Goal: Transaction & Acquisition: Purchase product/service

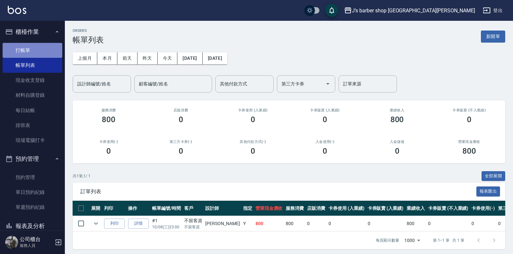
click at [33, 54] on link "打帳單" at bounding box center [33, 50] width 60 height 15
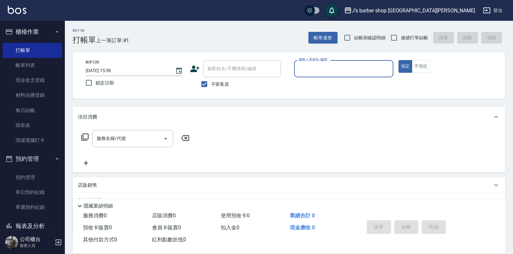
click at [225, 85] on span "不留客資" at bounding box center [220, 84] width 18 height 7
click at [211, 85] on input "不留客資" at bounding box center [205, 84] width 14 height 14
checkbox input "false"
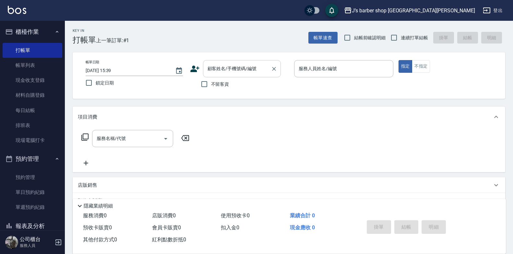
click at [234, 73] on input "顧客姓名/手機號碼/編號" at bounding box center [237, 68] width 62 height 11
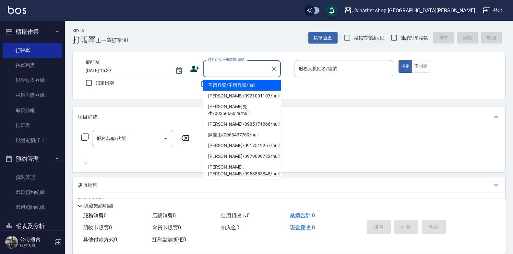
click at [230, 90] on li "不留客資/不留客資/null" at bounding box center [242, 85] width 78 height 11
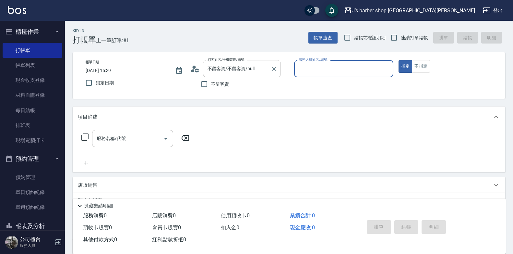
click at [241, 76] on div "不留客資/不留客資/null 顧客姓名/手機號碼/編號" at bounding box center [242, 68] width 78 height 17
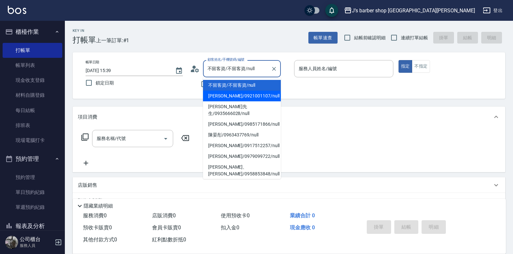
click at [237, 94] on li "[PERSON_NAME]/0921001107/null" at bounding box center [242, 96] width 78 height 11
type input "[PERSON_NAME]/0921001107/null"
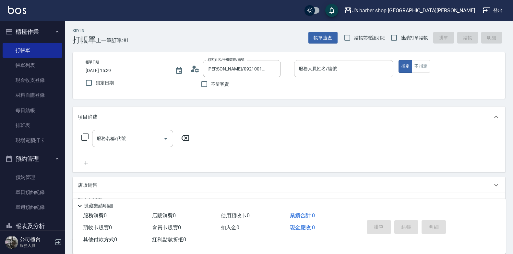
click at [336, 77] on div "服務人員姓名/編號 服務人員姓名/編號" at bounding box center [343, 72] width 99 height 24
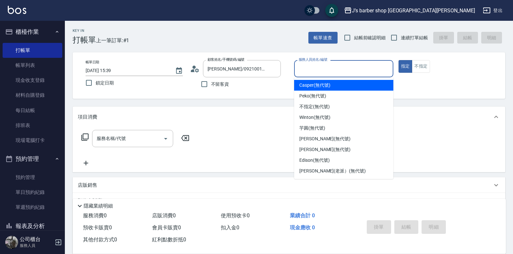
drag, startPoint x: 336, startPoint y: 77, endPoint x: 337, endPoint y: 74, distance: 3.4
click at [337, 74] on input "服務人員姓名/編號" at bounding box center [343, 68] width 93 height 11
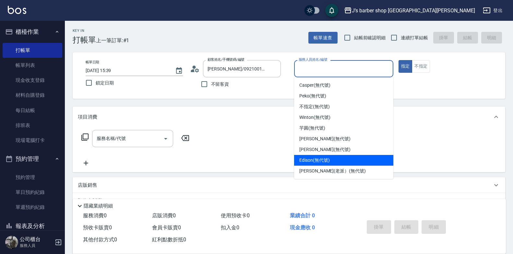
click at [317, 160] on span "Edison (無代號)" at bounding box center [314, 160] width 30 height 7
type input "Edison(無代號)"
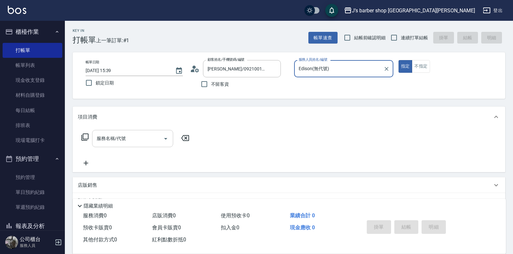
click at [147, 140] on input "服務名稱/代號" at bounding box center [128, 138] width 66 height 11
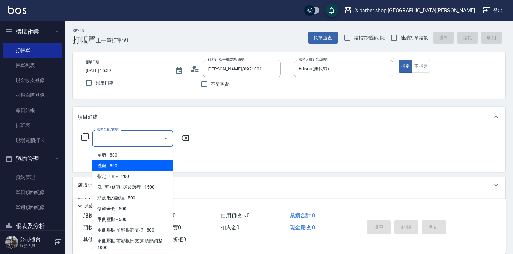
click at [140, 165] on span "洗剪 - 800" at bounding box center [132, 165] width 81 height 11
type input "洗剪(101)"
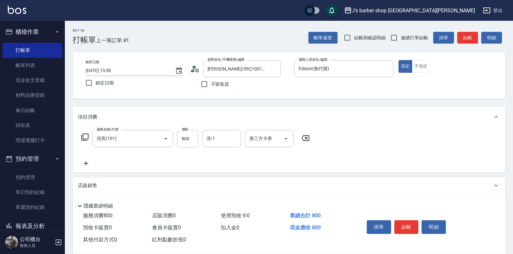
click at [86, 161] on icon at bounding box center [86, 163] width 16 height 8
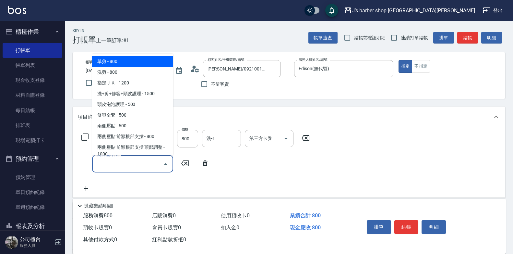
click at [123, 169] on input "服務名稱/代號" at bounding box center [128, 163] width 66 height 11
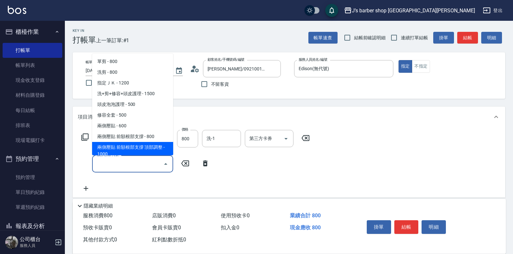
click at [138, 148] on span "兩側壓貼 前額根部支撐 頂部調整 - 1000" at bounding box center [132, 151] width 81 height 18
type input "兩側壓貼 前額根部支撐 頂部調整(Gp2)"
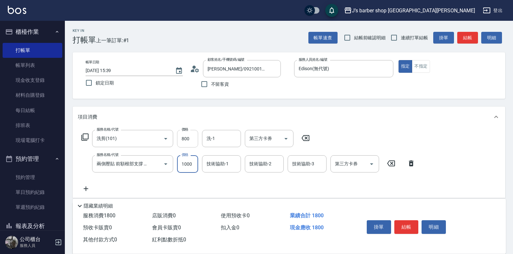
click at [186, 139] on input "800" at bounding box center [187, 139] width 21 height 18
type input "500"
drag, startPoint x: 370, startPoint y: 127, endPoint x: 381, endPoint y: 160, distance: 35.1
click at [371, 127] on div "項目消費" at bounding box center [289, 116] width 433 height 21
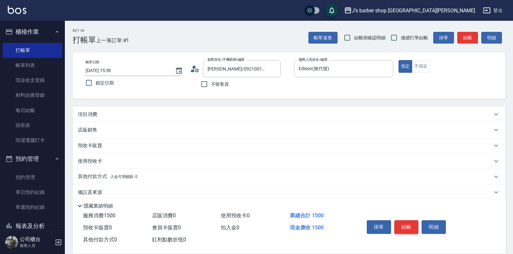
click at [409, 223] on button "結帳" at bounding box center [407, 227] width 24 height 14
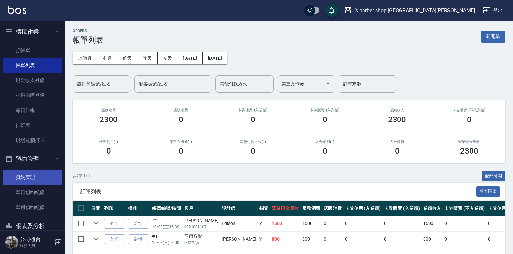
click at [35, 172] on link "預約管理" at bounding box center [33, 177] width 60 height 15
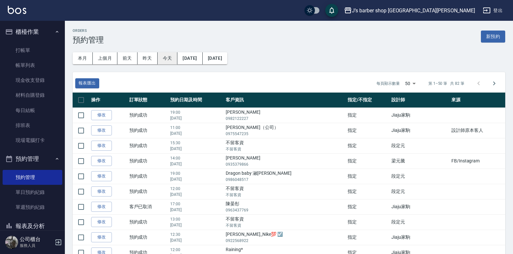
click at [172, 59] on button "今天" at bounding box center [168, 58] width 20 height 12
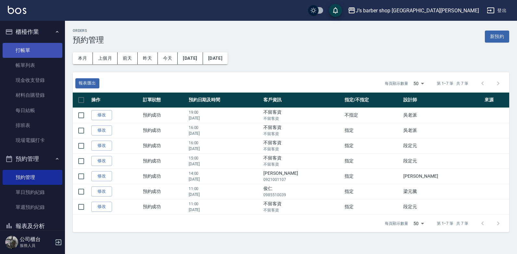
click at [21, 51] on link "打帳單" at bounding box center [33, 50] width 60 height 15
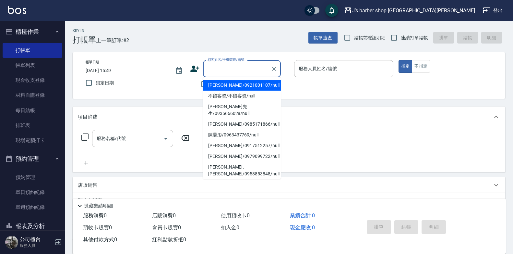
click at [226, 66] on input "顧客姓名/手機號碼/編號" at bounding box center [237, 68] width 62 height 11
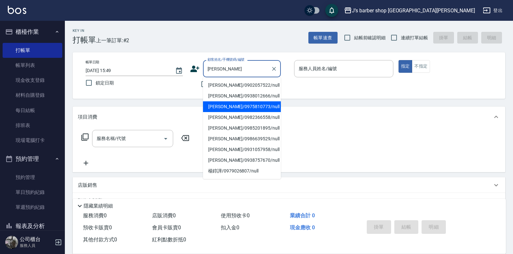
click at [229, 103] on li "[PERSON_NAME]/0975810773/null" at bounding box center [242, 106] width 78 height 11
type input "[PERSON_NAME]/0975810773/null"
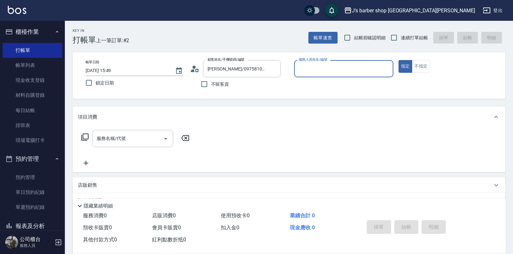
click at [319, 68] on input "服務人員姓名/編號" at bounding box center [343, 68] width 93 height 11
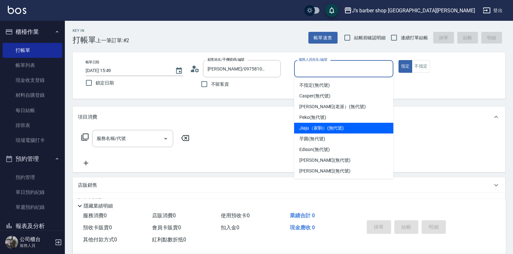
click at [341, 125] on span "Jiaju（家駒） (無代號)" at bounding box center [321, 128] width 44 height 7
type input "Jiaju（家駒）(無代號)"
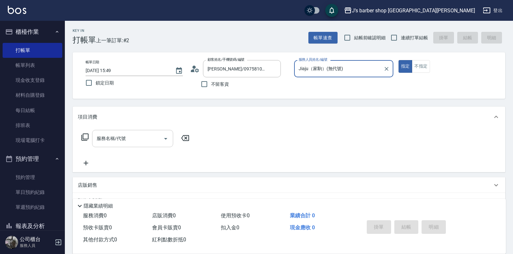
click at [117, 143] on input "服務名稱/代號" at bounding box center [128, 138] width 66 height 11
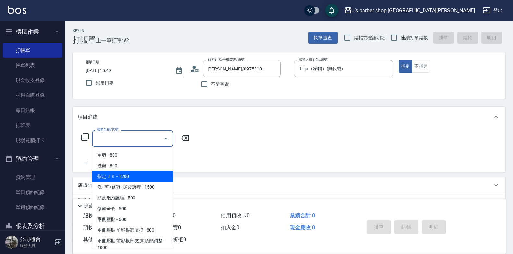
click at [123, 177] on span "指定ＪＫ - 1200" at bounding box center [132, 176] width 81 height 11
type input "指定ＪＫ(102)"
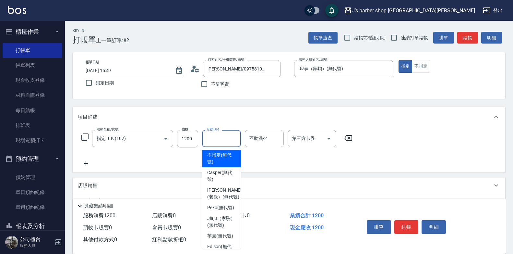
click at [220, 140] on input "互助洗-1" at bounding box center [221, 138] width 33 height 11
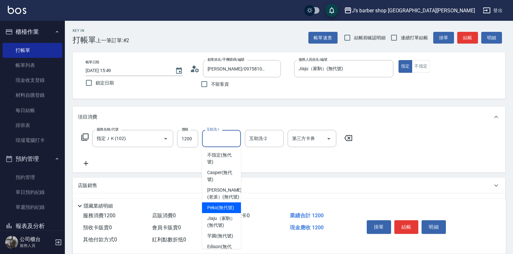
click at [228, 213] on div "Peko (無代號)" at bounding box center [221, 207] width 39 height 11
type input "Peko(無代號)"
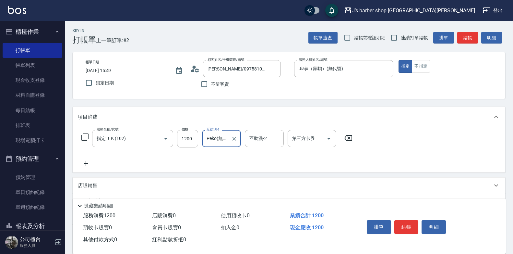
click at [406, 224] on button "結帳" at bounding box center [407, 227] width 24 height 14
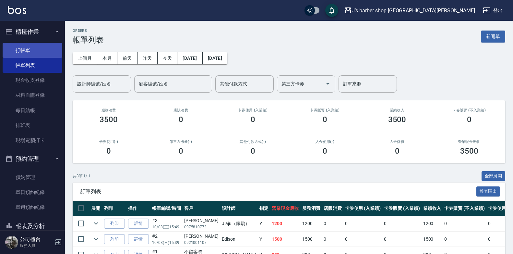
click at [29, 46] on link "打帳單" at bounding box center [33, 50] width 60 height 15
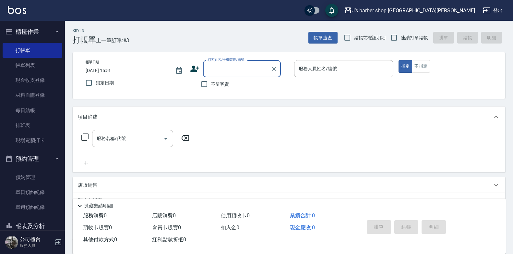
click at [222, 73] on input "顧客姓名/手機號碼/編號" at bounding box center [237, 68] width 62 height 11
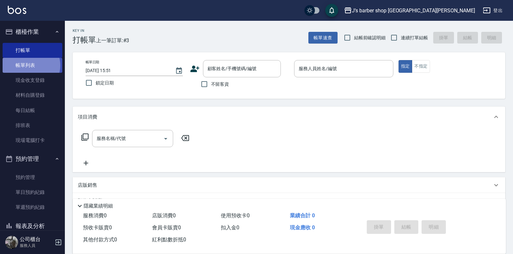
click at [30, 65] on link "帳單列表" at bounding box center [33, 65] width 60 height 15
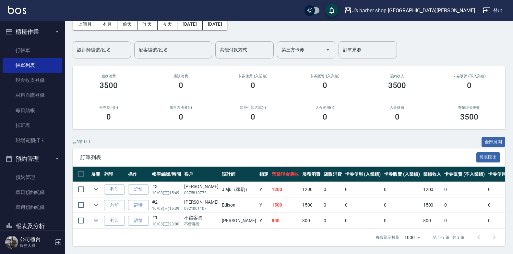
scroll to position [39, 0]
click at [144, 186] on link "詳情" at bounding box center [138, 189] width 21 height 10
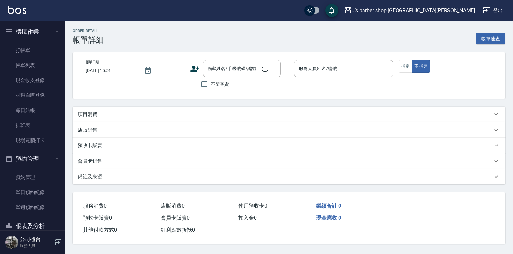
type input "[DATE] 15:49"
type input "Jiaju（家駒）(無代號)"
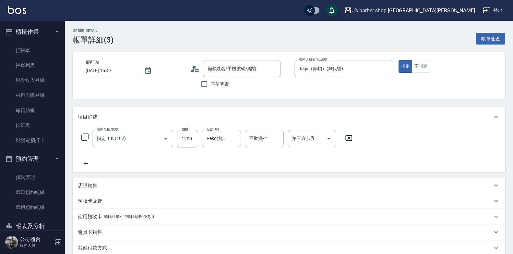
type input "[PERSON_NAME]/0975810773/null"
click at [181, 141] on input "1200" at bounding box center [187, 139] width 21 height 18
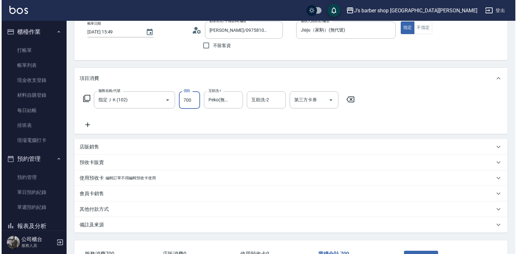
scroll to position [87, 0]
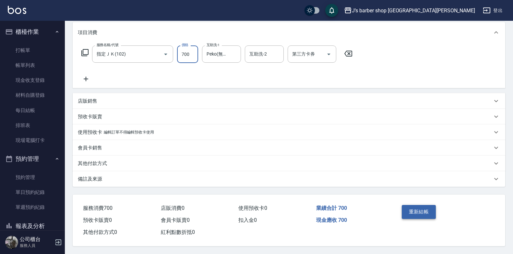
type input "700"
click at [415, 205] on button "重新結帳" at bounding box center [419, 212] width 34 height 14
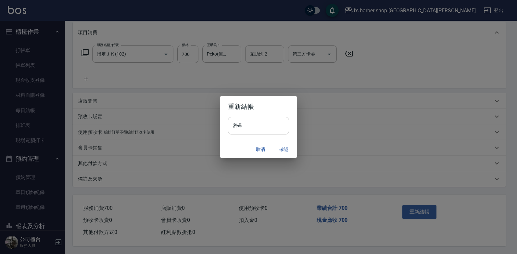
click at [271, 126] on input "密碼" at bounding box center [258, 126] width 61 height 18
type input "*"
click at [238, 131] on input "密碼" at bounding box center [258, 126] width 61 height 18
type input "****"
click at [284, 150] on button "確認" at bounding box center [283, 149] width 21 height 12
